Goal: Task Accomplishment & Management: Use online tool/utility

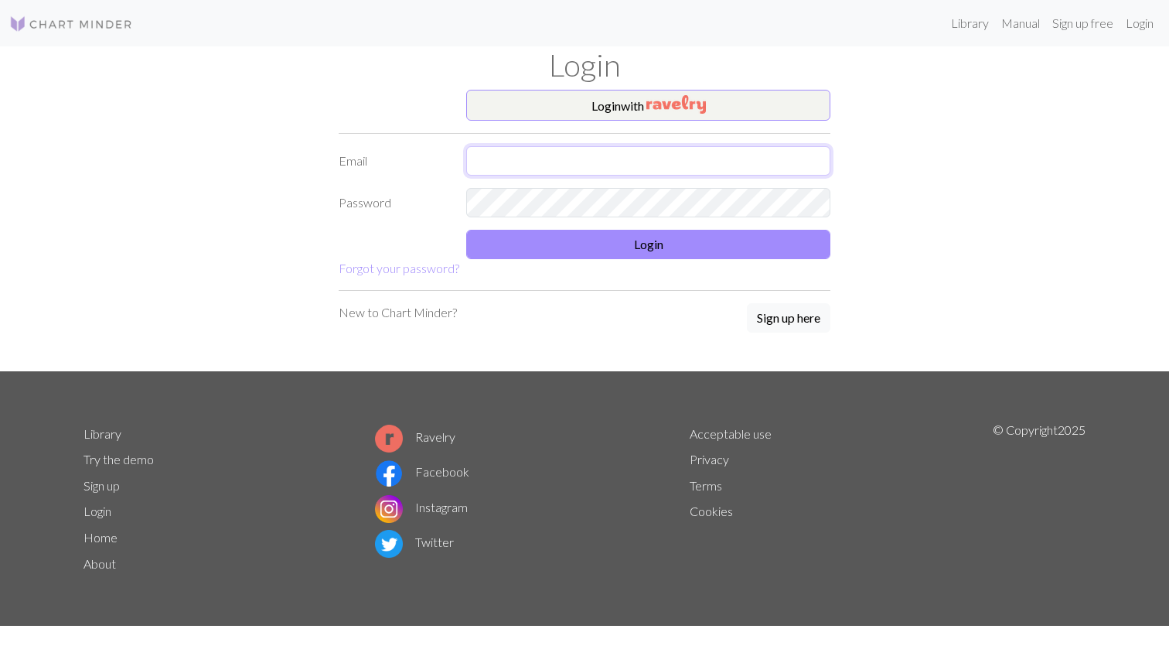
click at [697, 156] on input "text" at bounding box center [648, 160] width 364 height 29
click at [0, 662] on com-1password-button at bounding box center [0, 663] width 0 height 0
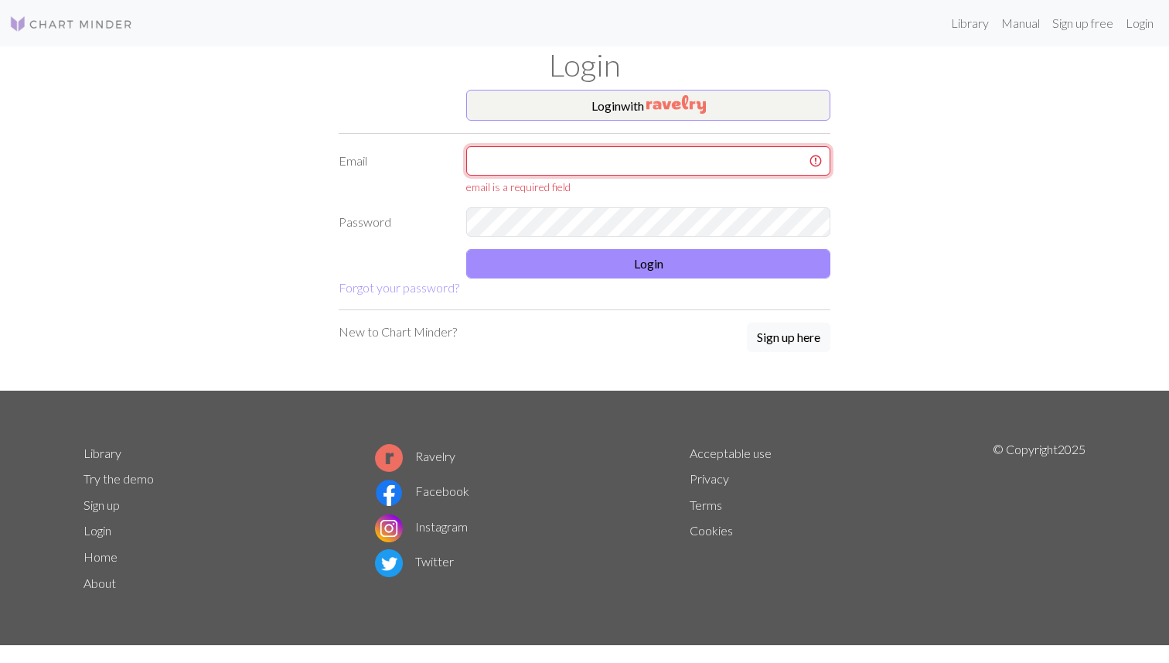
type input "sound14@gmail.com"
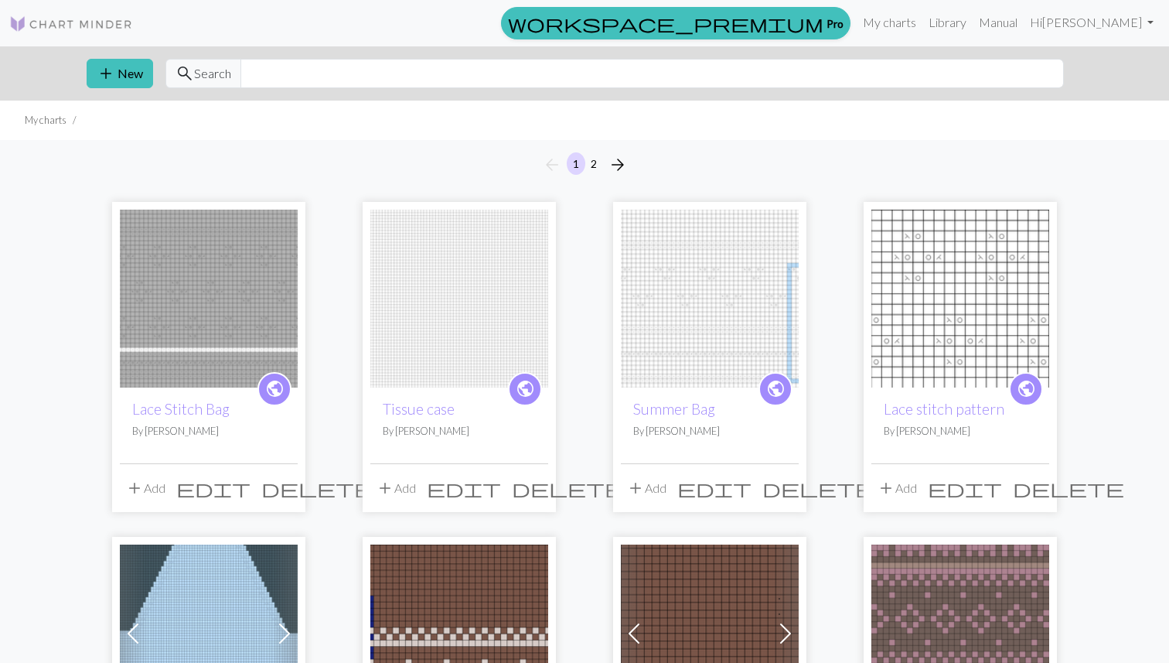
click at [197, 285] on img at bounding box center [209, 299] width 178 height 178
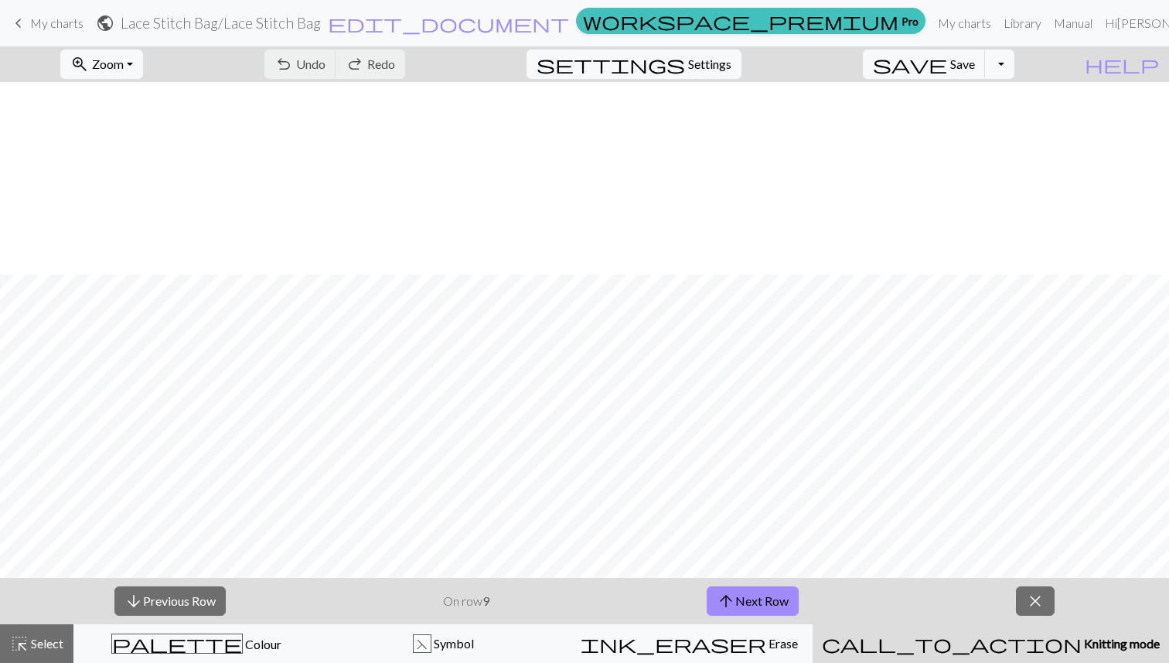
scroll to position [193, 0]
click at [162, 595] on button "arrow_downward Previous Row" at bounding box center [169, 600] width 111 height 29
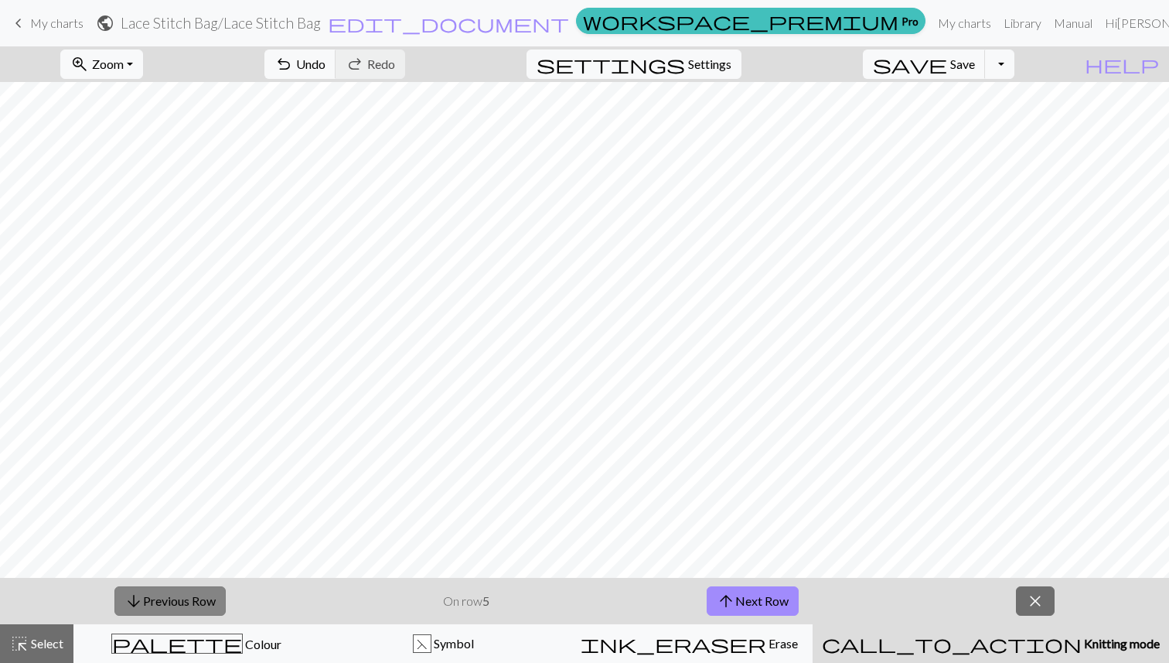
click at [162, 595] on button "arrow_downward Previous Row" at bounding box center [169, 600] width 111 height 29
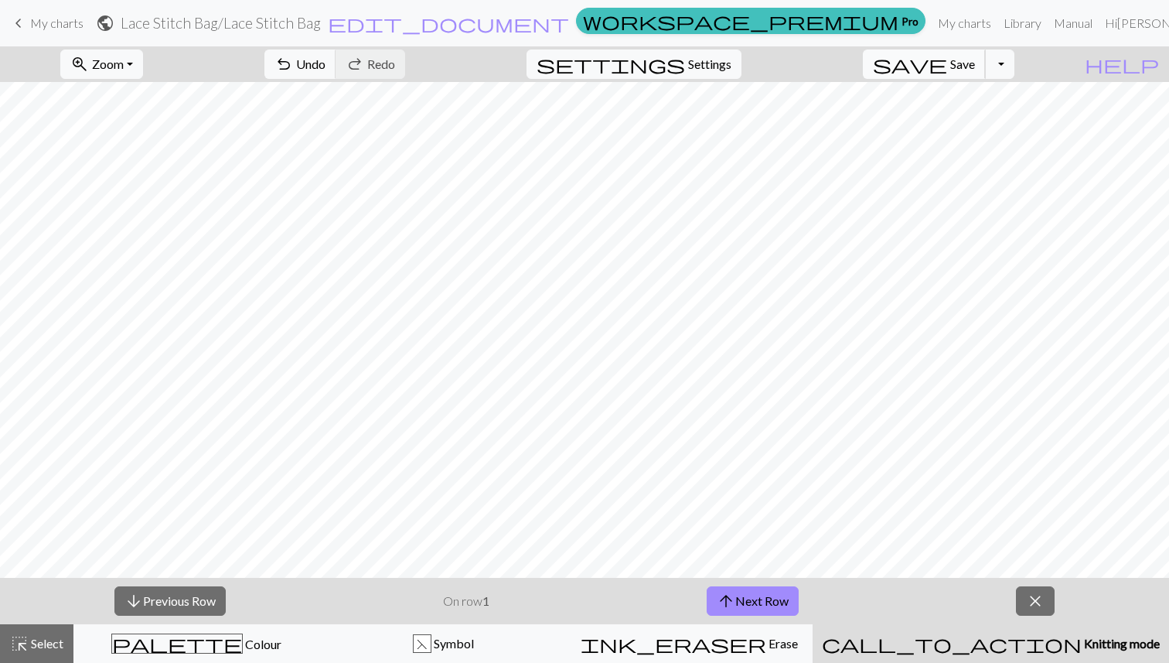
click at [947, 57] on span "save" at bounding box center [910, 64] width 74 height 22
